Goal: Task Accomplishment & Management: Use online tool/utility

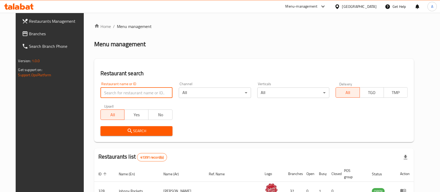
click at [155, 92] on input "search" at bounding box center [136, 92] width 72 height 10
type input "voltage burger"
click button "Search" at bounding box center [136, 131] width 72 height 10
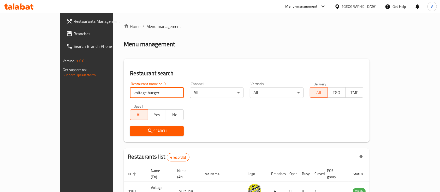
click button "Search" at bounding box center [156, 131] width 53 height 10
click at [138, 128] on span "Search" at bounding box center [156, 131] width 45 height 7
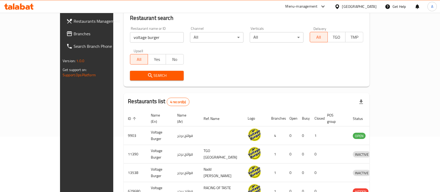
scroll to position [56, 0]
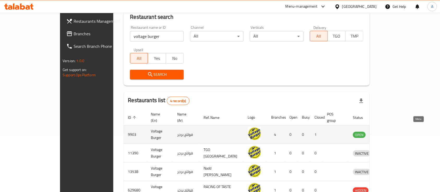
click at [387, 133] on icon "enhanced table" at bounding box center [384, 135] width 6 height 4
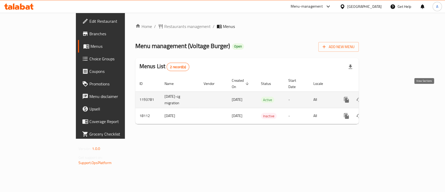
click at [388, 97] on icon "enhanced table" at bounding box center [384, 100] width 6 height 6
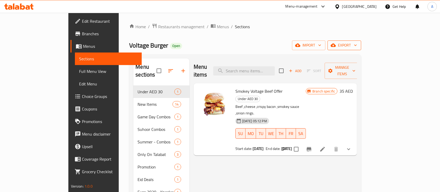
click at [357, 45] on span "export" at bounding box center [344, 45] width 25 height 7
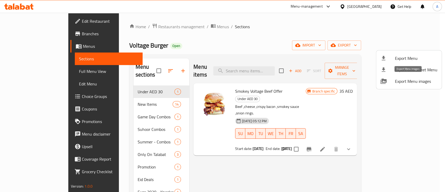
click at [406, 82] on span "Export Menu images" at bounding box center [416, 81] width 43 height 6
